Goal: Information Seeking & Learning: Learn about a topic

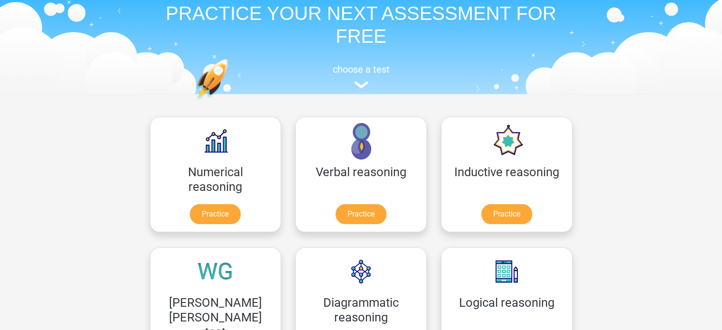
scroll to position [42, 0]
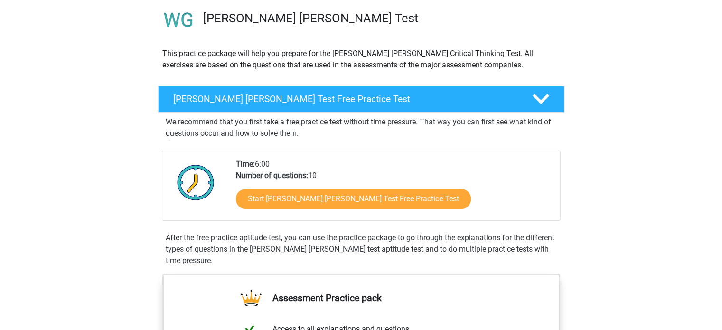
scroll to position [71, 0]
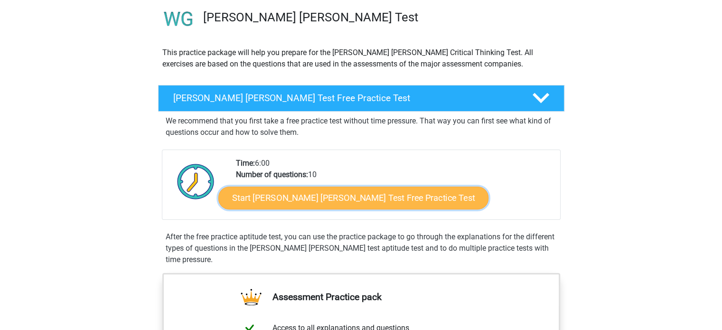
click at [372, 203] on link "Start Watson Glaser Test Free Practice Test" at bounding box center [353, 198] width 270 height 23
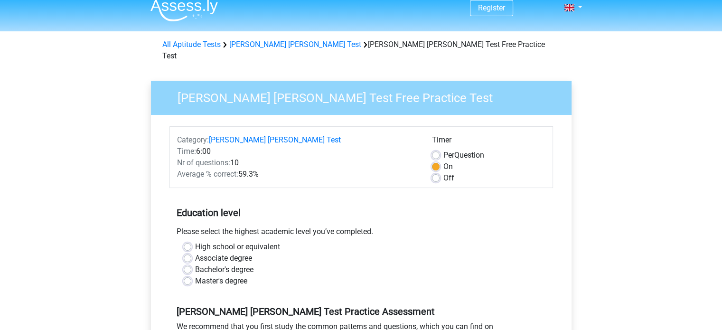
scroll to position [9, 0]
click at [444, 172] on label "Off" at bounding box center [449, 177] width 11 height 11
click at [438, 172] on input "Off" at bounding box center [436, 176] width 8 height 9
radio input "true"
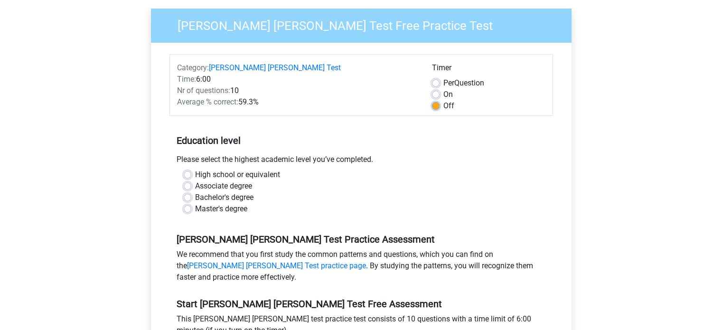
scroll to position [87, 0]
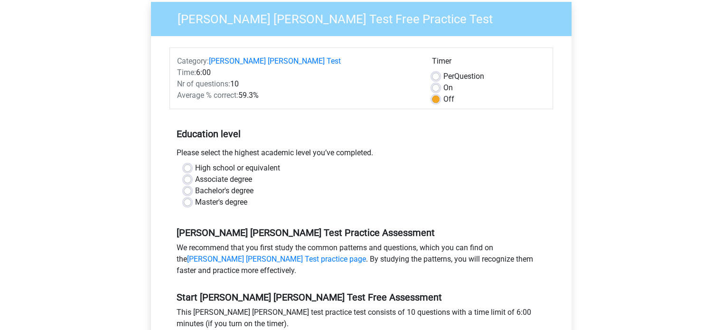
click at [195, 185] on label "Bachelor's degree" at bounding box center [224, 190] width 58 height 11
click at [187, 185] on input "Bachelor's degree" at bounding box center [188, 189] width 8 height 9
radio input "true"
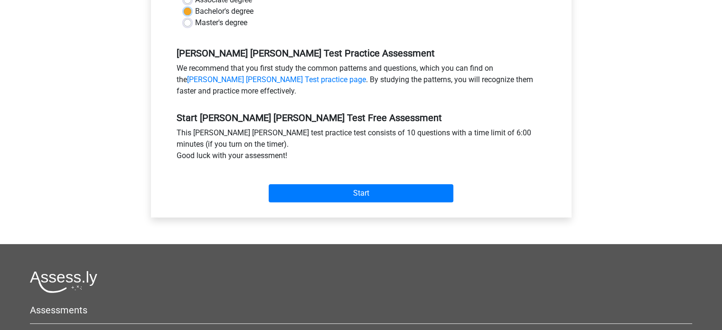
scroll to position [279, 0]
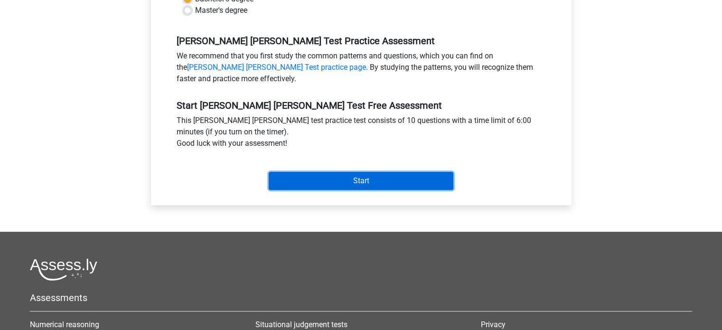
click at [388, 172] on input "Start" at bounding box center [361, 181] width 185 height 18
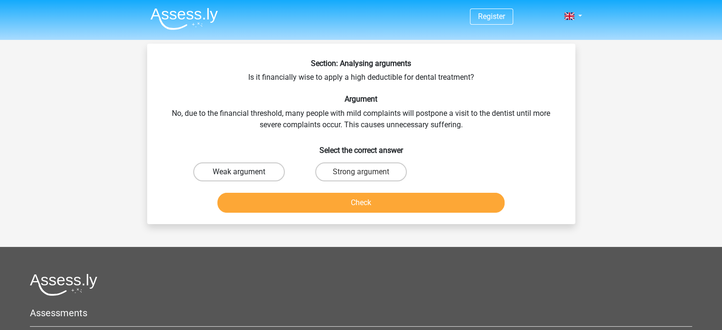
click at [238, 163] on label "Weak argument" at bounding box center [239, 171] width 92 height 19
click at [239, 172] on input "Weak argument" at bounding box center [242, 175] width 6 height 6
radio input "true"
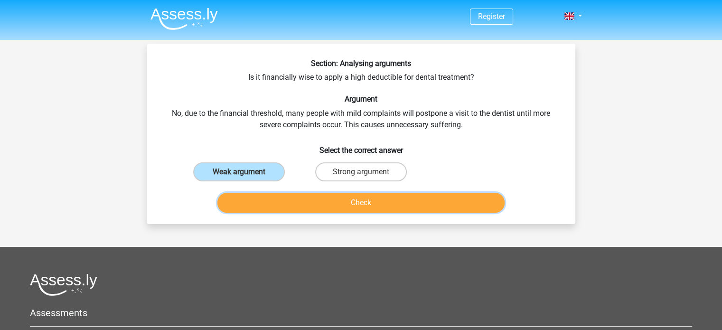
click at [325, 195] on button "Check" at bounding box center [360, 203] width 287 height 20
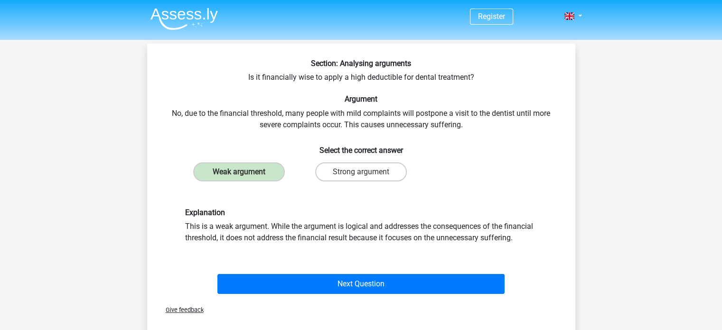
scroll to position [136, 0]
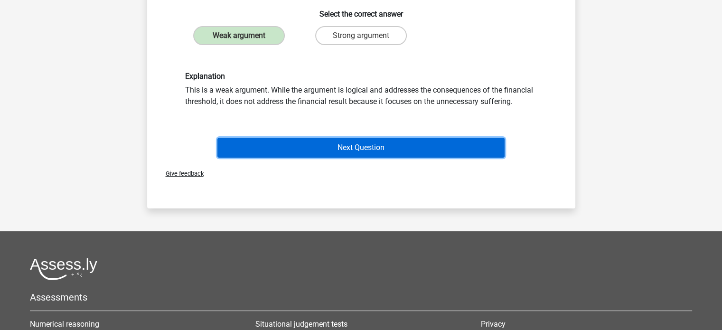
click at [397, 152] on button "Next Question" at bounding box center [360, 148] width 287 height 20
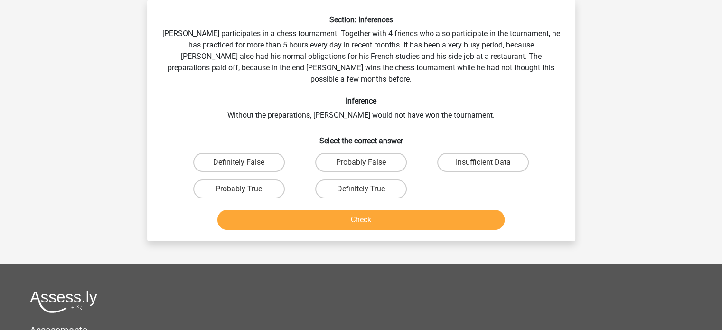
scroll to position [13, 0]
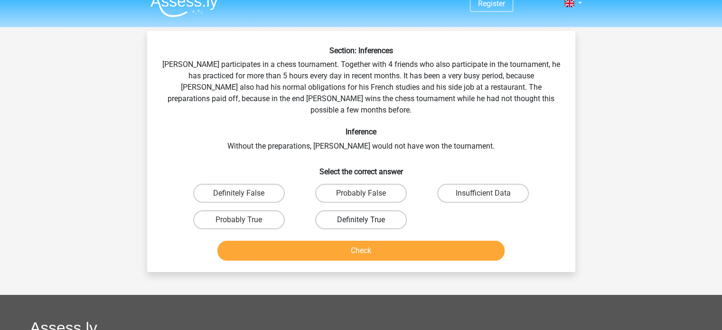
click at [340, 210] on label "Definitely True" at bounding box center [361, 219] width 92 height 19
click at [361, 220] on input "Definitely True" at bounding box center [364, 223] width 6 height 6
radio input "true"
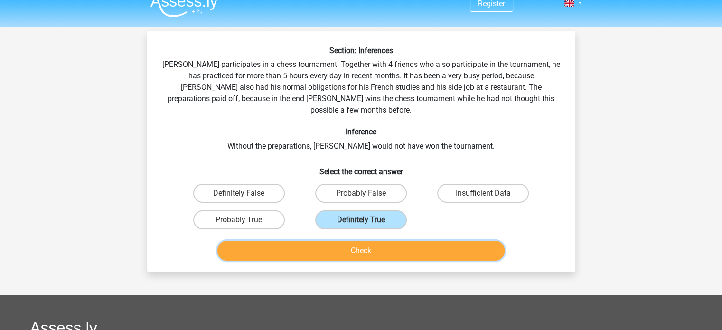
click at [346, 241] on button "Check" at bounding box center [360, 251] width 287 height 20
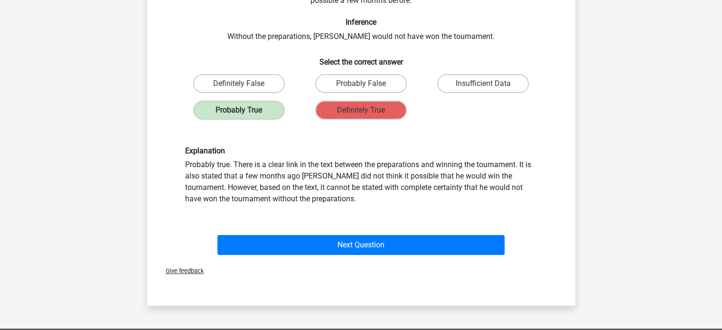
scroll to position [124, 0]
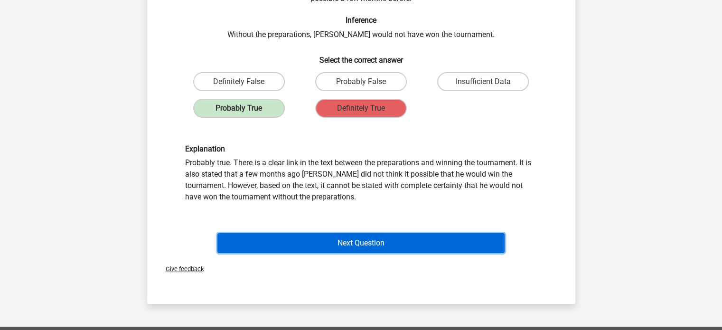
click at [377, 233] on button "Next Question" at bounding box center [360, 243] width 287 height 20
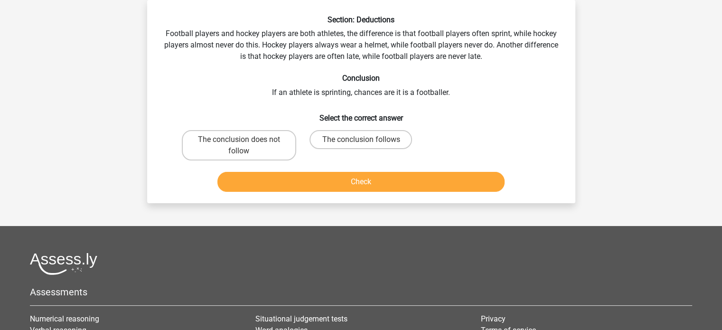
scroll to position [0, 0]
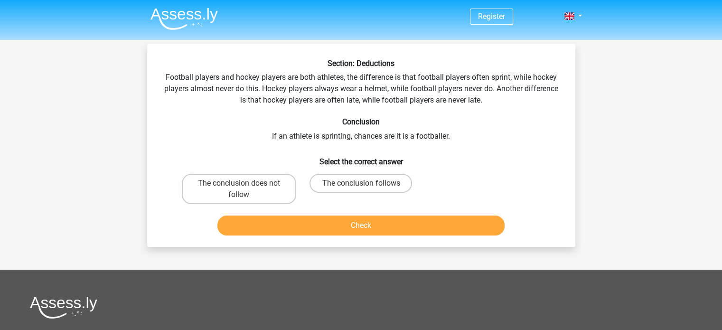
click at [403, 100] on div "Section: Deductions Football players and hockey players are both athletes, the …" at bounding box center [361, 149] width 421 height 180
click at [369, 174] on label "The conclusion follows" at bounding box center [361, 183] width 103 height 19
click at [367, 183] on input "The conclusion follows" at bounding box center [364, 186] width 6 height 6
radio input "true"
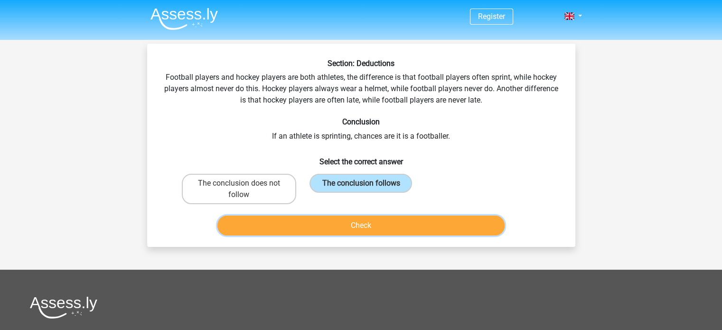
click at [384, 228] on button "Check" at bounding box center [360, 226] width 287 height 20
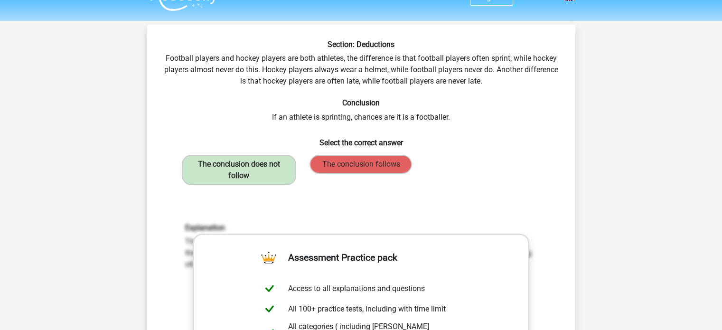
scroll to position [19, 0]
click at [251, 168] on label "The conclusion does not follow" at bounding box center [239, 170] width 114 height 30
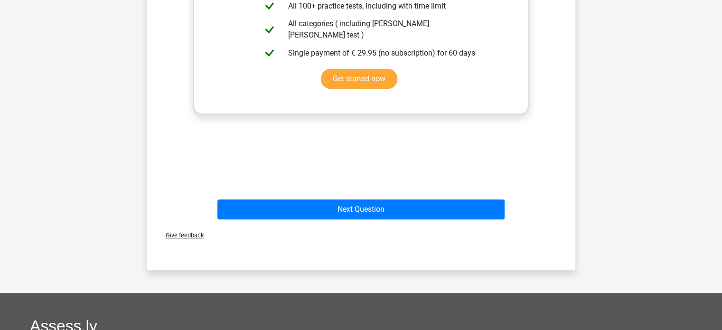
scroll to position [349, 0]
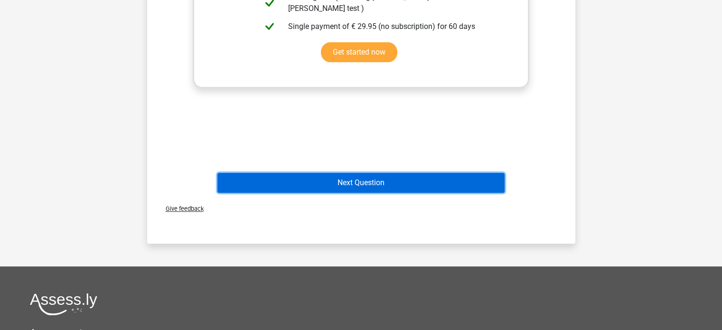
click at [443, 188] on button "Next Question" at bounding box center [360, 183] width 287 height 20
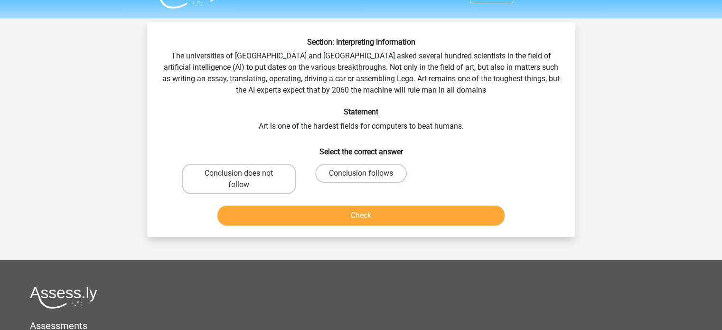
scroll to position [21, 0]
click at [348, 172] on label "Conclusion follows" at bounding box center [361, 173] width 92 height 19
click at [361, 174] on input "Conclusion follows" at bounding box center [364, 177] width 6 height 6
radio input "true"
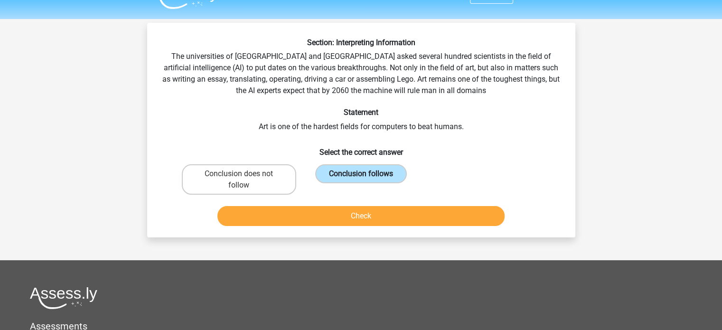
click at [348, 172] on label "Conclusion follows" at bounding box center [361, 173] width 92 height 19
click at [361, 174] on input "Conclusion follows" at bounding box center [364, 177] width 6 height 6
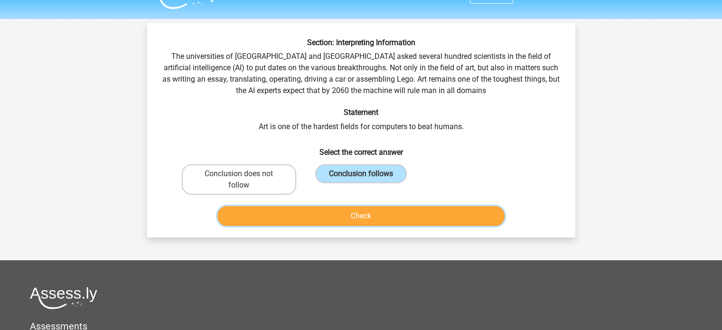
click at [345, 212] on button "Check" at bounding box center [360, 216] width 287 height 20
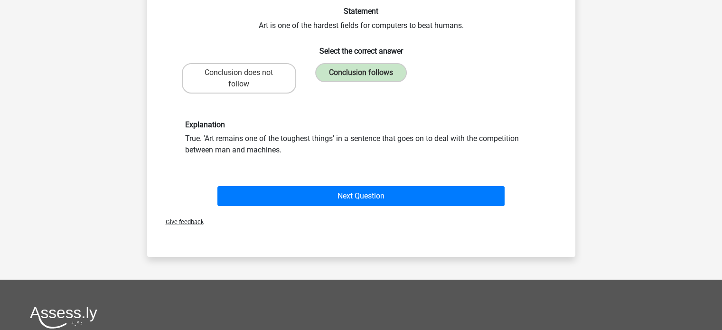
scroll to position [124, 0]
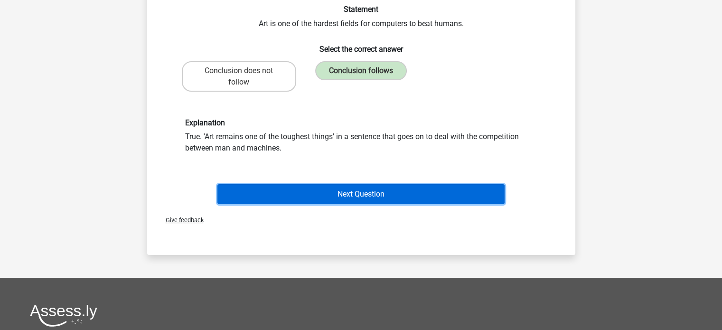
click at [396, 189] on button "Next Question" at bounding box center [360, 194] width 287 height 20
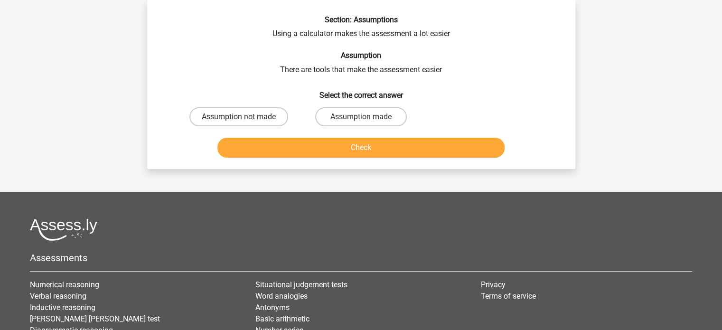
scroll to position [0, 0]
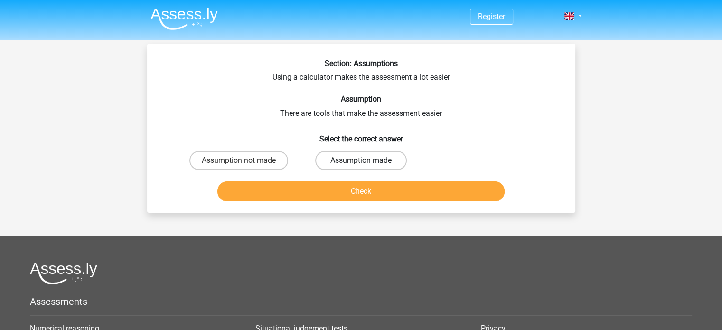
click at [363, 159] on label "Assumption made" at bounding box center [361, 160] width 92 height 19
click at [363, 161] on input "Assumption made" at bounding box center [364, 164] width 6 height 6
radio input "true"
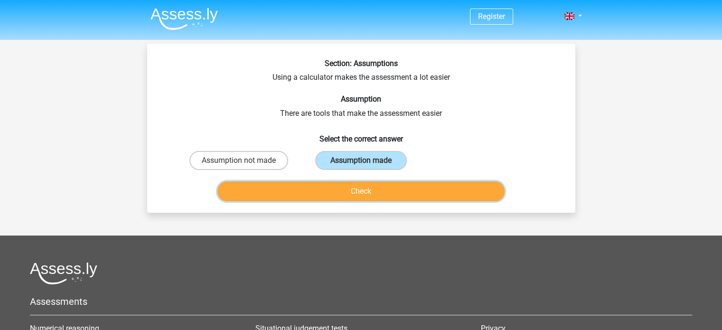
click at [365, 189] on button "Check" at bounding box center [360, 191] width 287 height 20
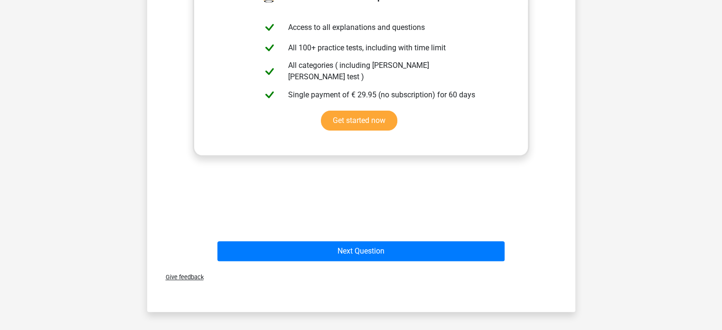
scroll to position [246, 0]
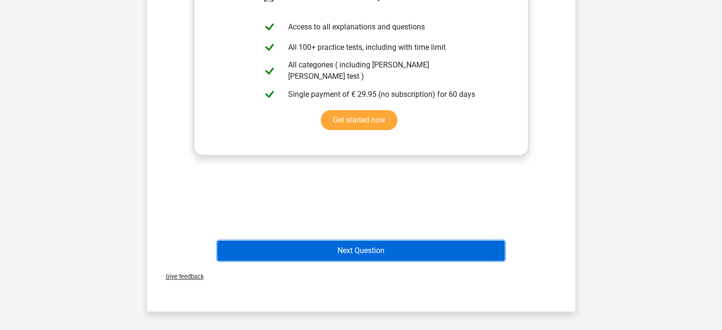
click at [366, 241] on button "Next Question" at bounding box center [360, 251] width 287 height 20
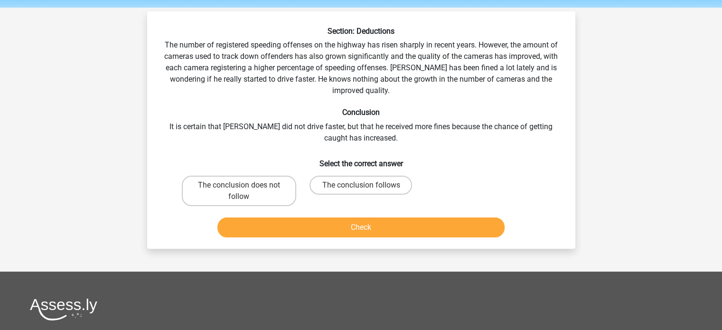
scroll to position [32, 0]
click at [377, 178] on label "The conclusion follows" at bounding box center [361, 185] width 103 height 19
click at [367, 186] on input "The conclusion follows" at bounding box center [364, 189] width 6 height 6
radio input "true"
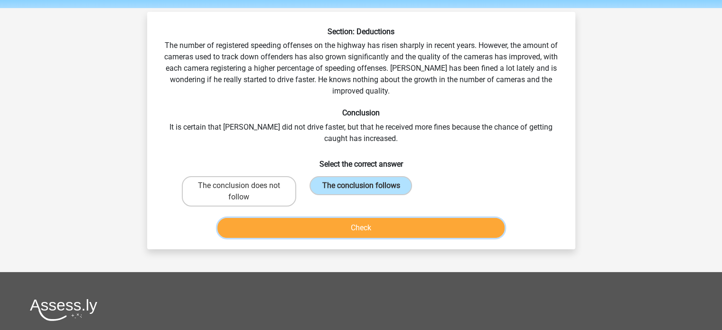
click at [379, 232] on button "Check" at bounding box center [360, 228] width 287 height 20
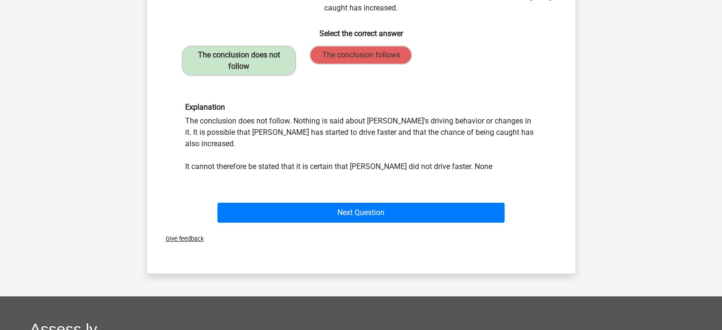
scroll to position [170, 0]
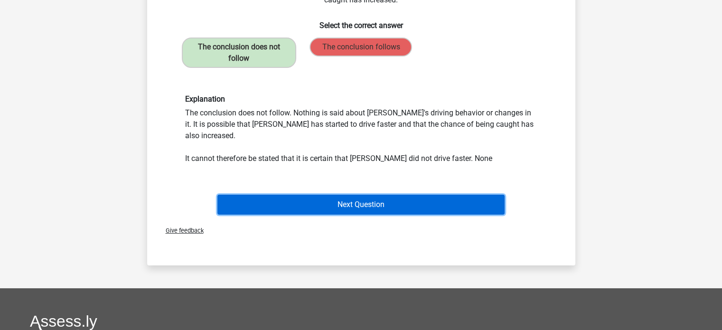
click at [402, 195] on button "Next Question" at bounding box center [360, 205] width 287 height 20
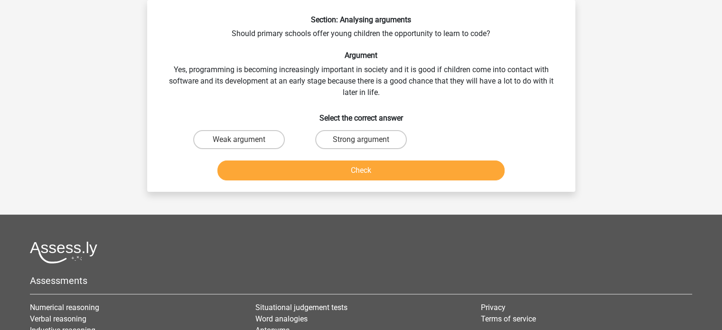
scroll to position [0, 0]
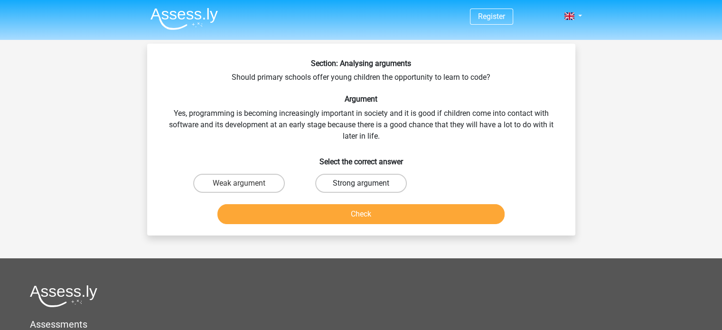
click at [358, 186] on label "Strong argument" at bounding box center [361, 183] width 92 height 19
click at [361, 186] on input "Strong argument" at bounding box center [364, 186] width 6 height 6
radio input "true"
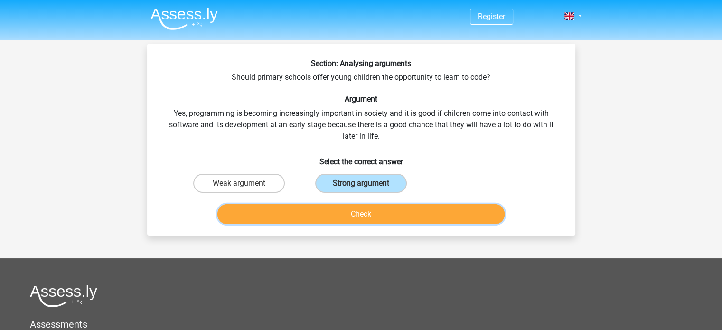
click at [386, 207] on button "Check" at bounding box center [360, 214] width 287 height 20
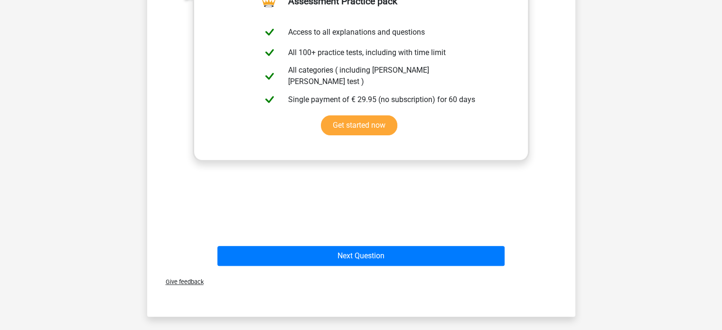
scroll to position [297, 0]
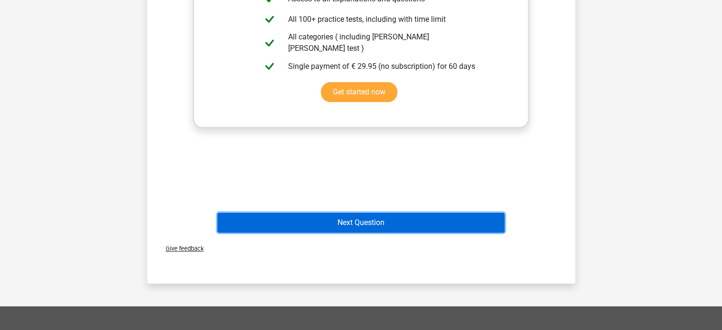
click at [387, 223] on button "Next Question" at bounding box center [360, 223] width 287 height 20
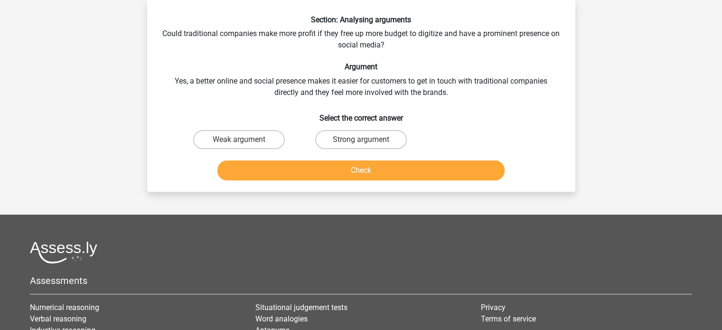
scroll to position [0, 0]
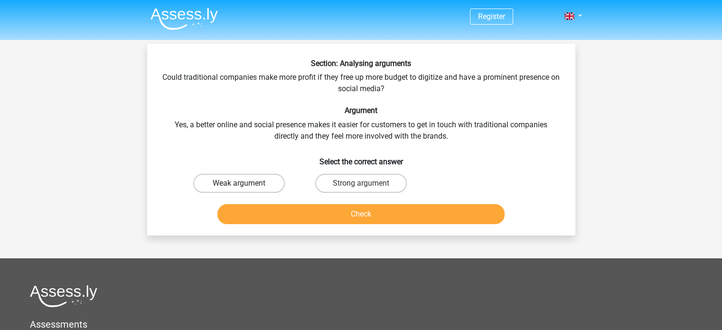
click at [250, 180] on label "Weak argument" at bounding box center [239, 183] width 92 height 19
click at [245, 183] on input "Weak argument" at bounding box center [242, 186] width 6 height 6
radio input "true"
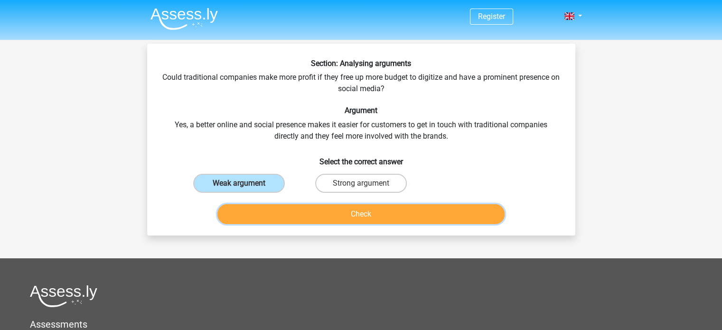
click at [271, 221] on button "Check" at bounding box center [360, 214] width 287 height 20
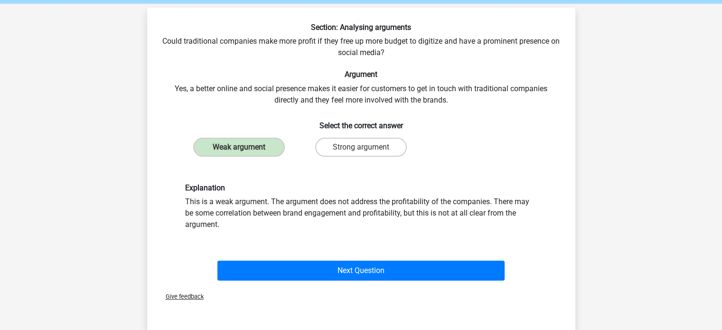
scroll to position [36, 0]
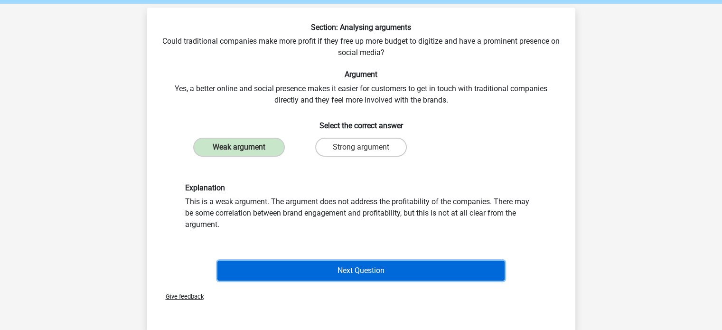
click at [435, 271] on button "Next Question" at bounding box center [360, 271] width 287 height 20
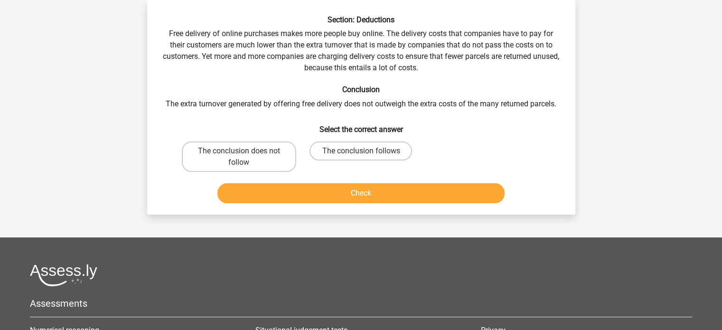
scroll to position [0, 0]
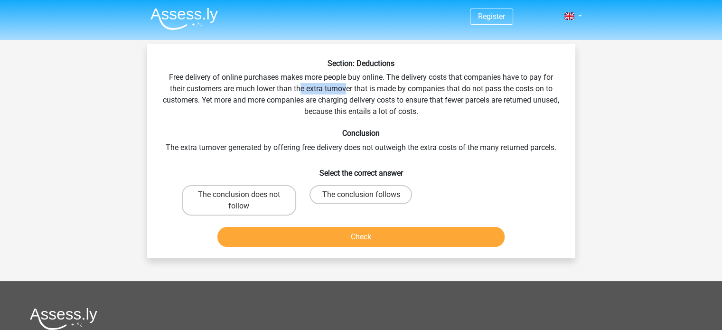
drag, startPoint x: 301, startPoint y: 87, endPoint x: 345, endPoint y: 89, distance: 44.2
click at [345, 89] on div "Section: Deductions Free delivery of online purchases makes more people buy onl…" at bounding box center [361, 155] width 421 height 192
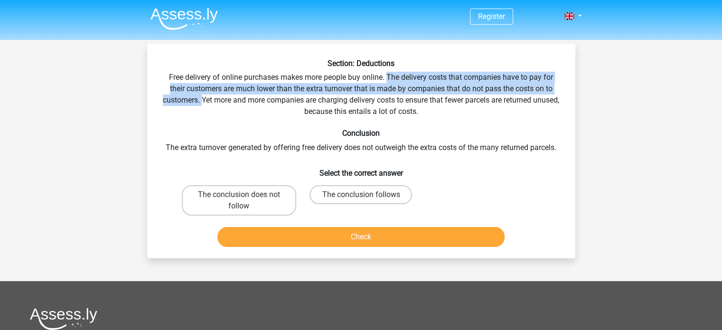
drag, startPoint x: 388, startPoint y: 76, endPoint x: 214, endPoint y: 101, distance: 175.6
click at [214, 101] on div "Section: Deductions Free delivery of online purchases makes more people buy onl…" at bounding box center [361, 155] width 421 height 192
click at [358, 199] on label "The conclusion follows" at bounding box center [361, 194] width 103 height 19
click at [361, 199] on input "The conclusion follows" at bounding box center [364, 198] width 6 height 6
radio input "true"
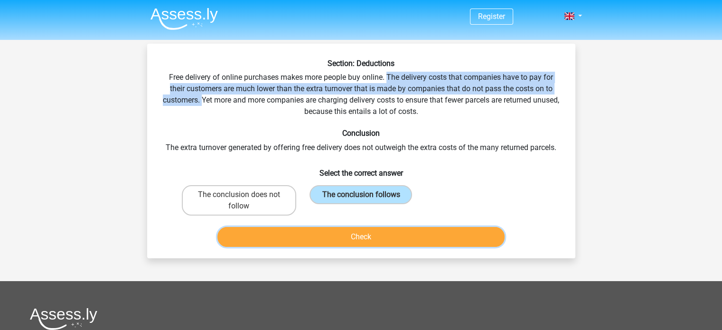
click at [355, 236] on button "Check" at bounding box center [360, 237] width 287 height 20
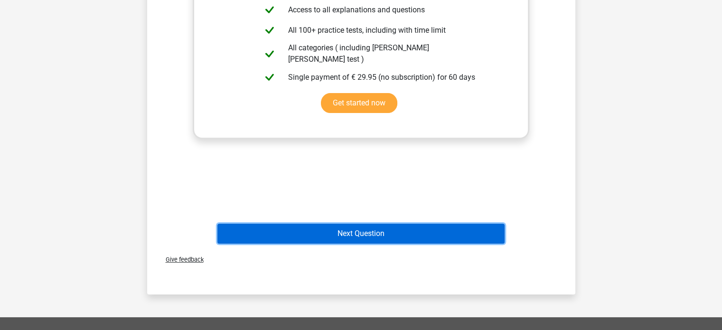
click at [355, 236] on button "Next Question" at bounding box center [360, 234] width 287 height 20
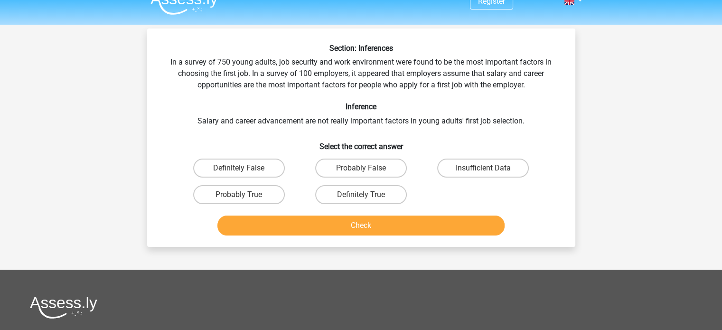
scroll to position [15, 0]
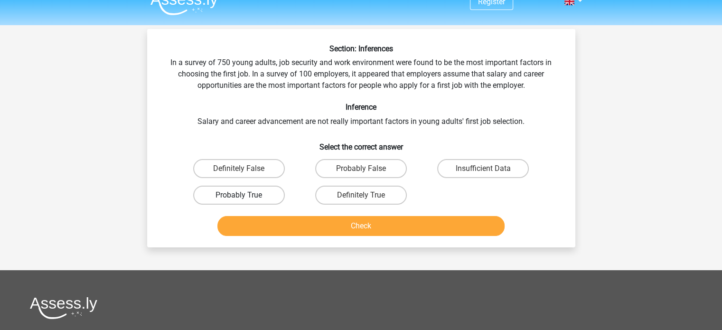
click at [256, 194] on label "Probably True" at bounding box center [239, 195] width 92 height 19
click at [245, 195] on input "Probably True" at bounding box center [242, 198] width 6 height 6
radio input "true"
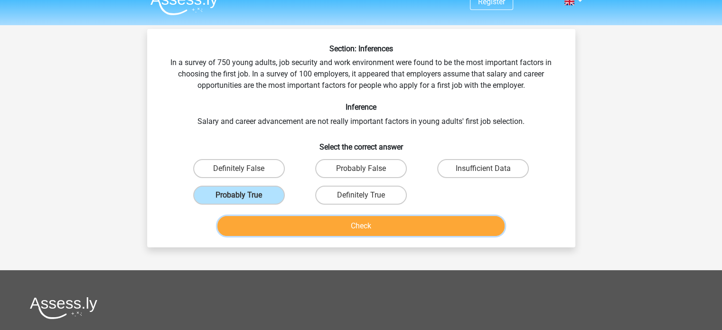
click at [275, 224] on button "Check" at bounding box center [360, 226] width 287 height 20
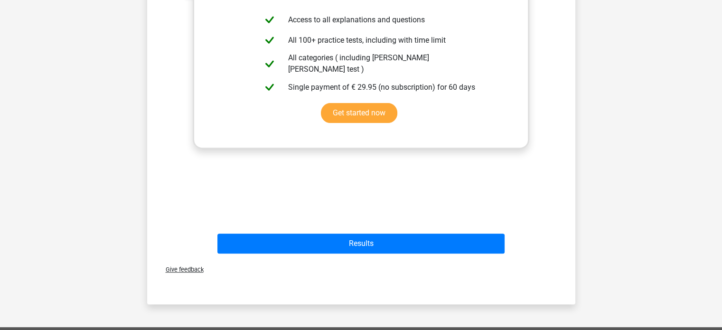
scroll to position [310, 0]
